Goal: Browse casually

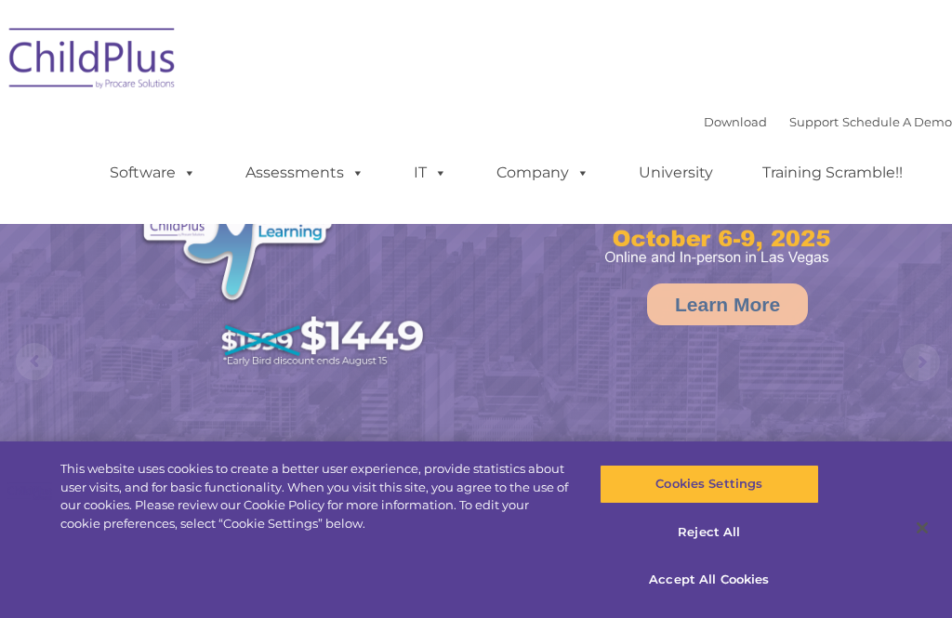
select select "MEDIUM"
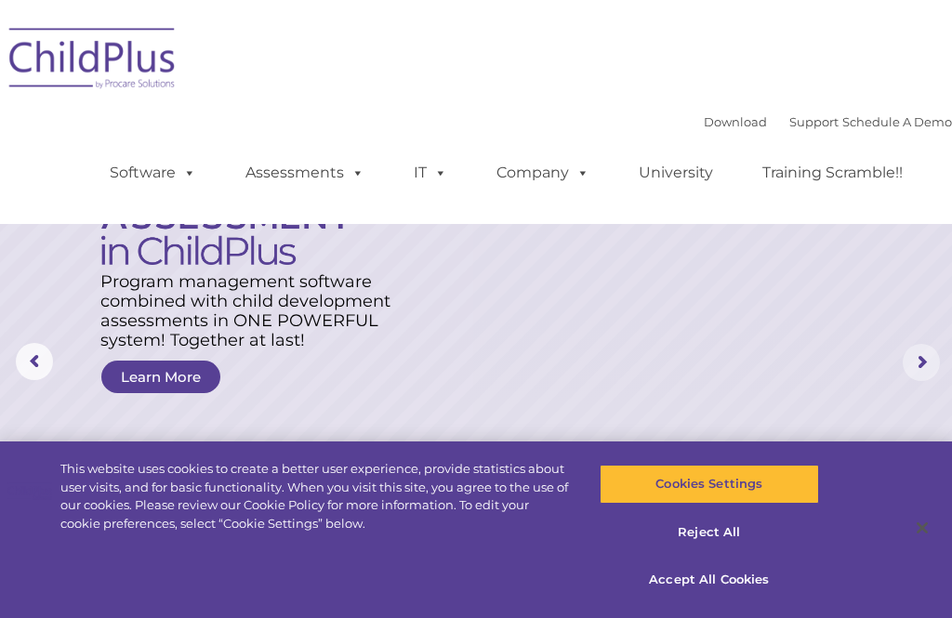
click at [915, 361] on rs-arrow at bounding box center [920, 362] width 37 height 37
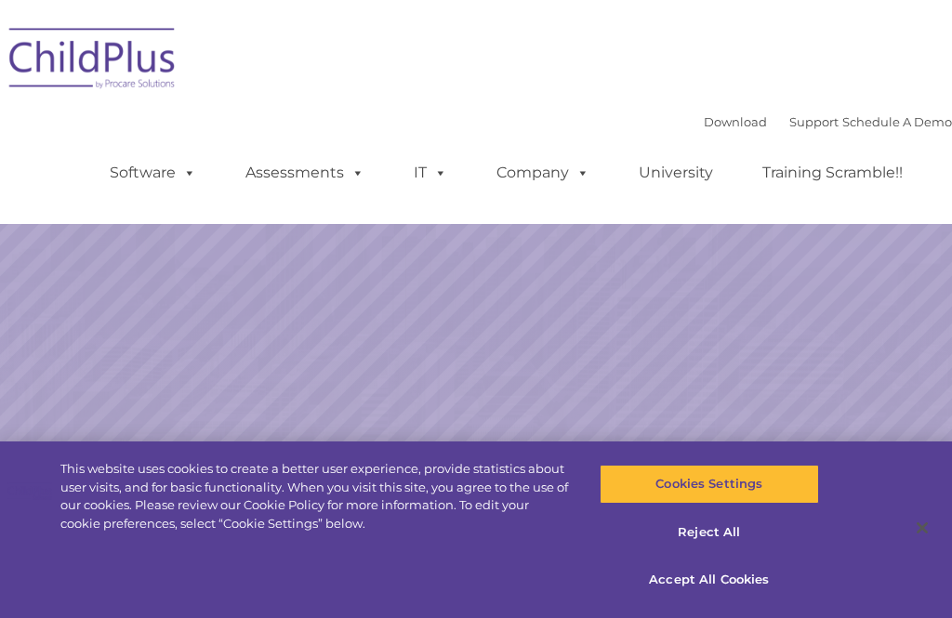
select select "MEDIUM"
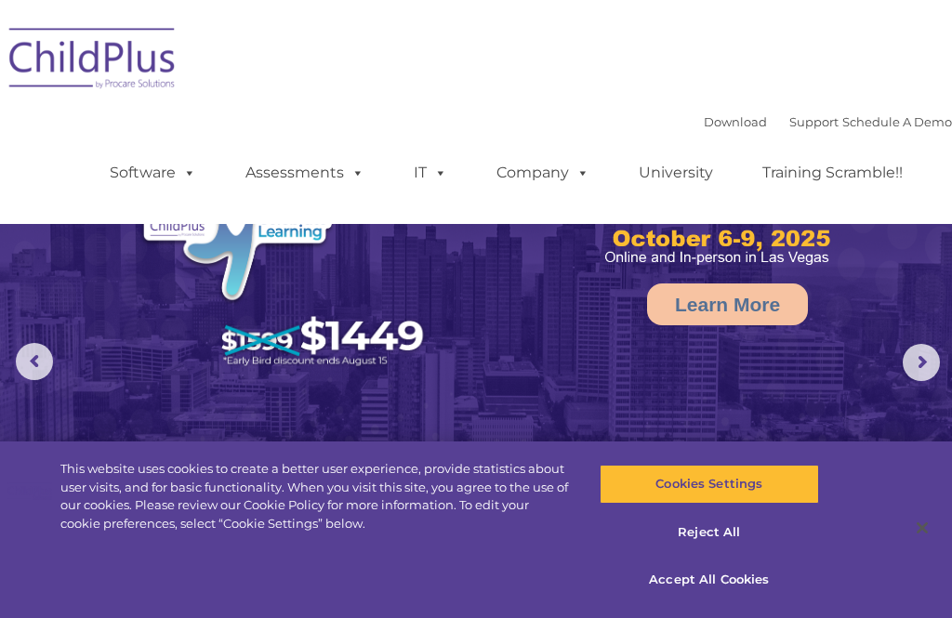
click at [918, 357] on rs-arrow at bounding box center [920, 362] width 37 height 37
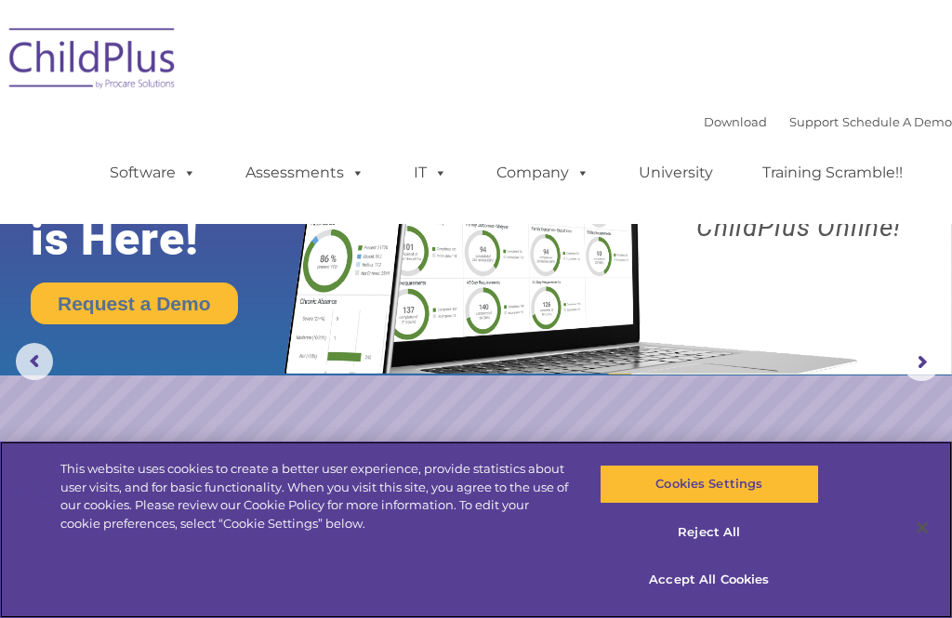
click at [720, 574] on button "Accept All Cookies" at bounding box center [708, 579] width 219 height 39
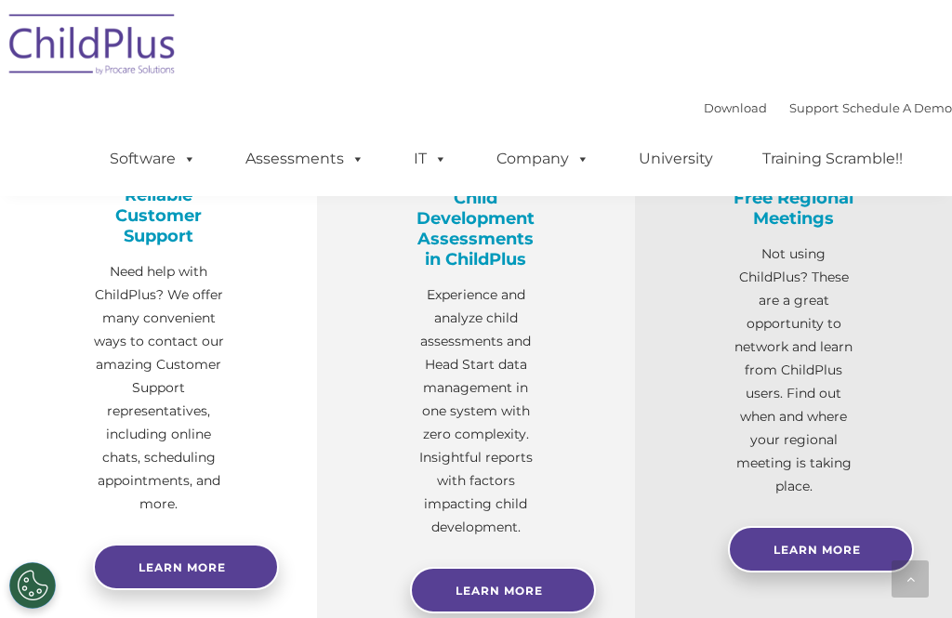
scroll to position [701, 0]
